Goal: Task Accomplishment & Management: Manage account settings

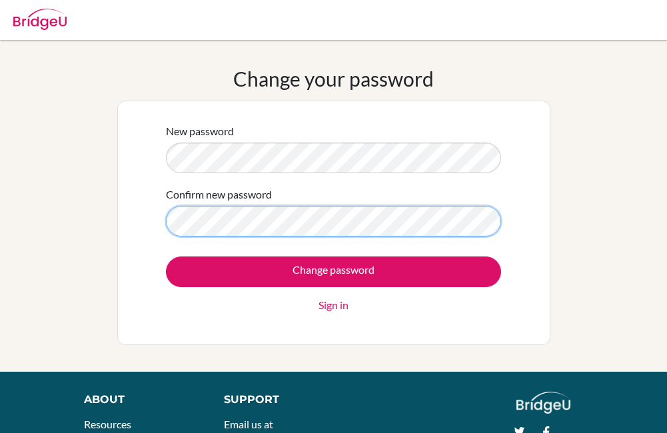
click at [166, 257] on input "Change password" at bounding box center [333, 272] width 335 height 31
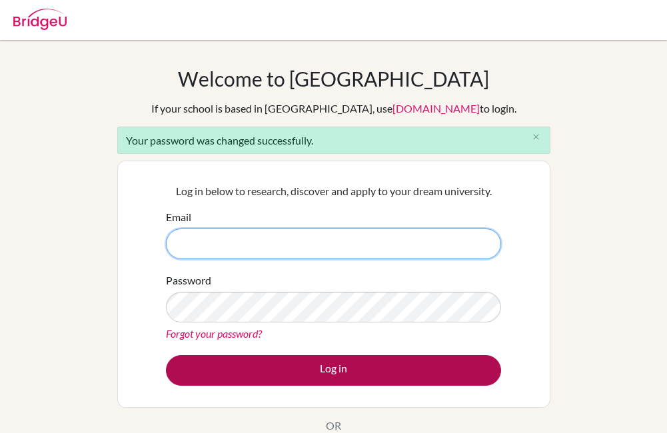
type input "[EMAIL_ADDRESS][DOMAIN_NAME]"
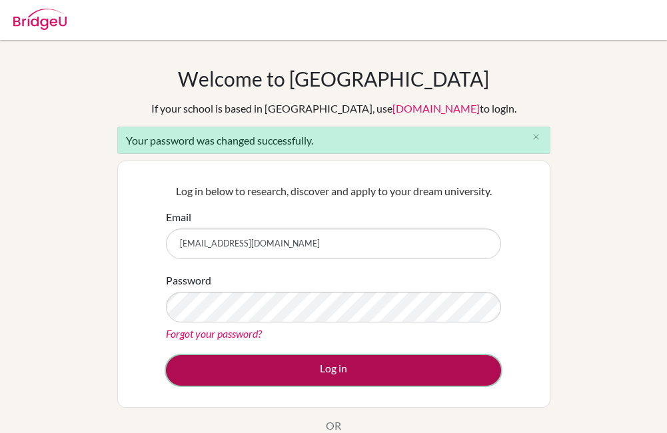
click at [330, 374] on button "Log in" at bounding box center [333, 370] width 335 height 31
